Goal: Transaction & Acquisition: Download file/media

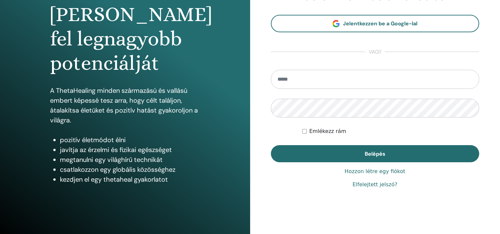
scroll to position [69, 0]
click at [299, 78] on input "email" at bounding box center [375, 79] width 209 height 19
type input "**********"
click at [271, 145] on button "Belépés" at bounding box center [375, 153] width 209 height 17
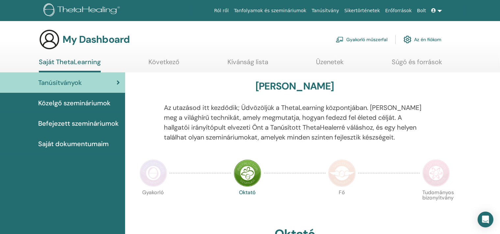
click at [94, 145] on span "Saját dokumentumaim" at bounding box center [73, 144] width 70 height 10
click at [329, 14] on link "Tanúsítvány" at bounding box center [325, 11] width 33 height 12
click at [82, 122] on span "Befejezett szemináriumok" at bounding box center [78, 123] width 81 height 10
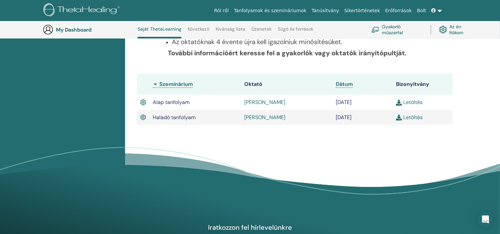
scroll to position [156, 0]
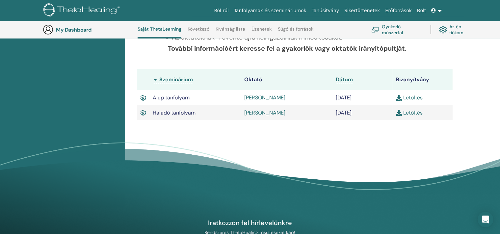
click at [419, 114] on link "Letöltés" at bounding box center [409, 112] width 27 height 7
click at [439, 11] on link at bounding box center [437, 11] width 16 height 12
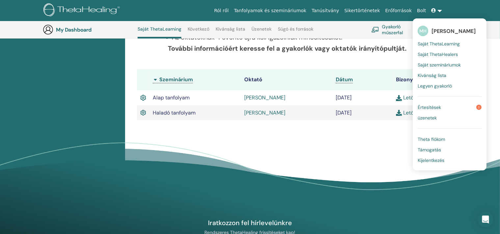
click at [441, 161] on span "Kijelentkezés" at bounding box center [430, 160] width 27 height 6
